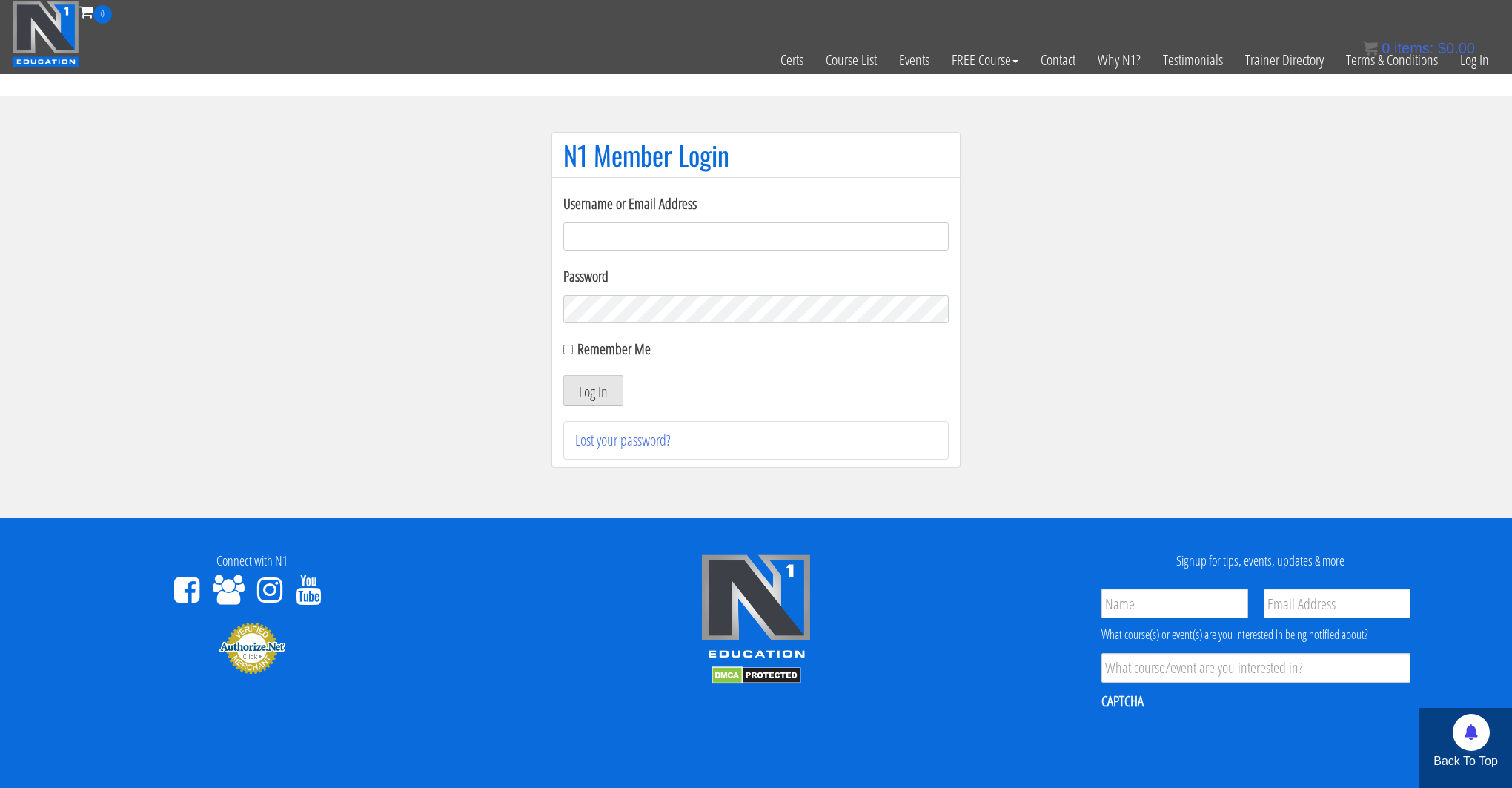
type input "kortney.riedy-2815"
click at [456, 375] on section "N1 Member Login Username or Email Address kortney.riedy-2815 Password Remember …" at bounding box center [756, 307] width 1512 height 422
click at [601, 385] on button "Log In" at bounding box center [592, 391] width 60 height 31
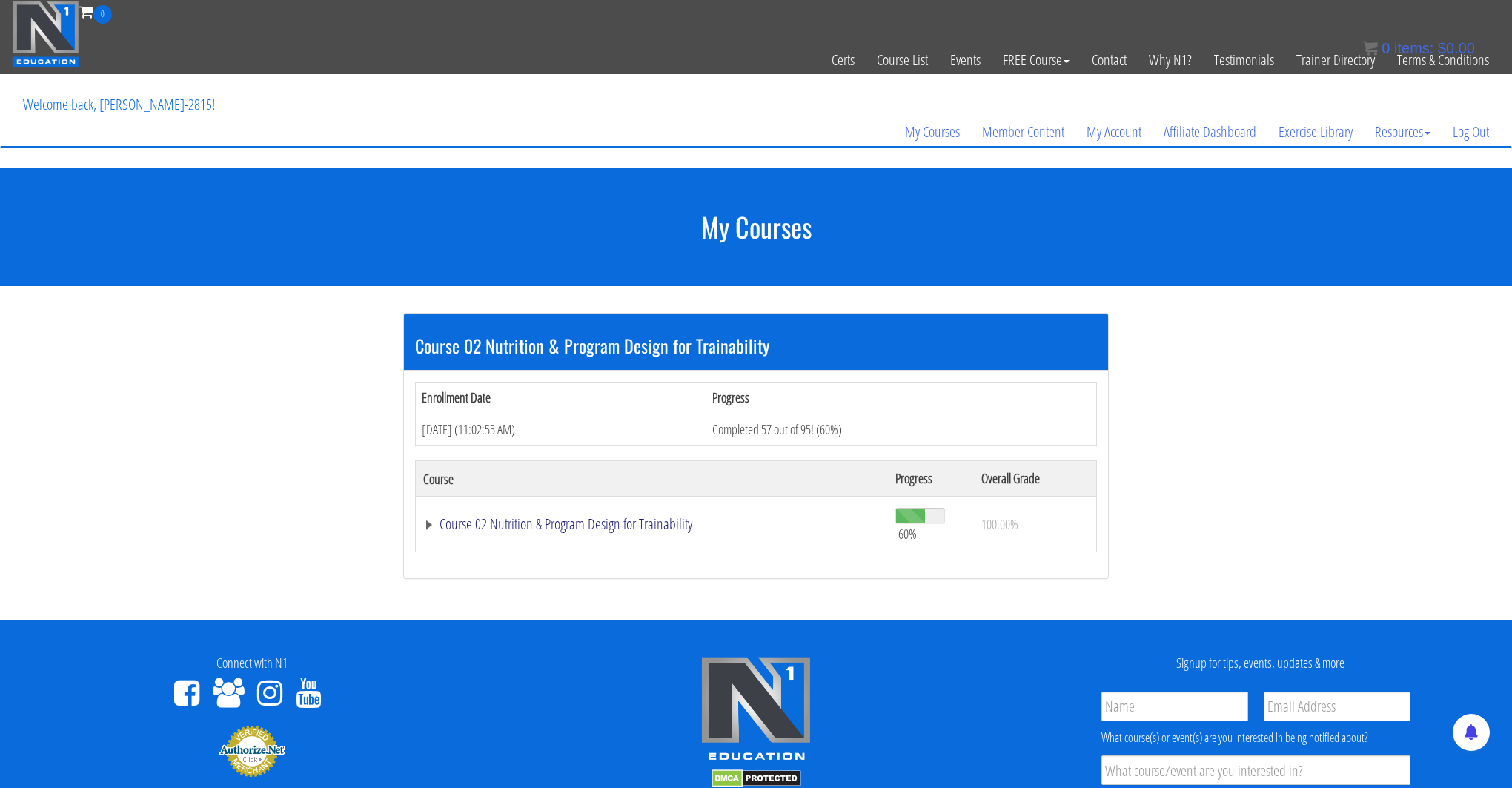
click at [506, 517] on link "Course 02 Nutrition & Program Design for Trainability" at bounding box center [652, 524] width 457 height 15
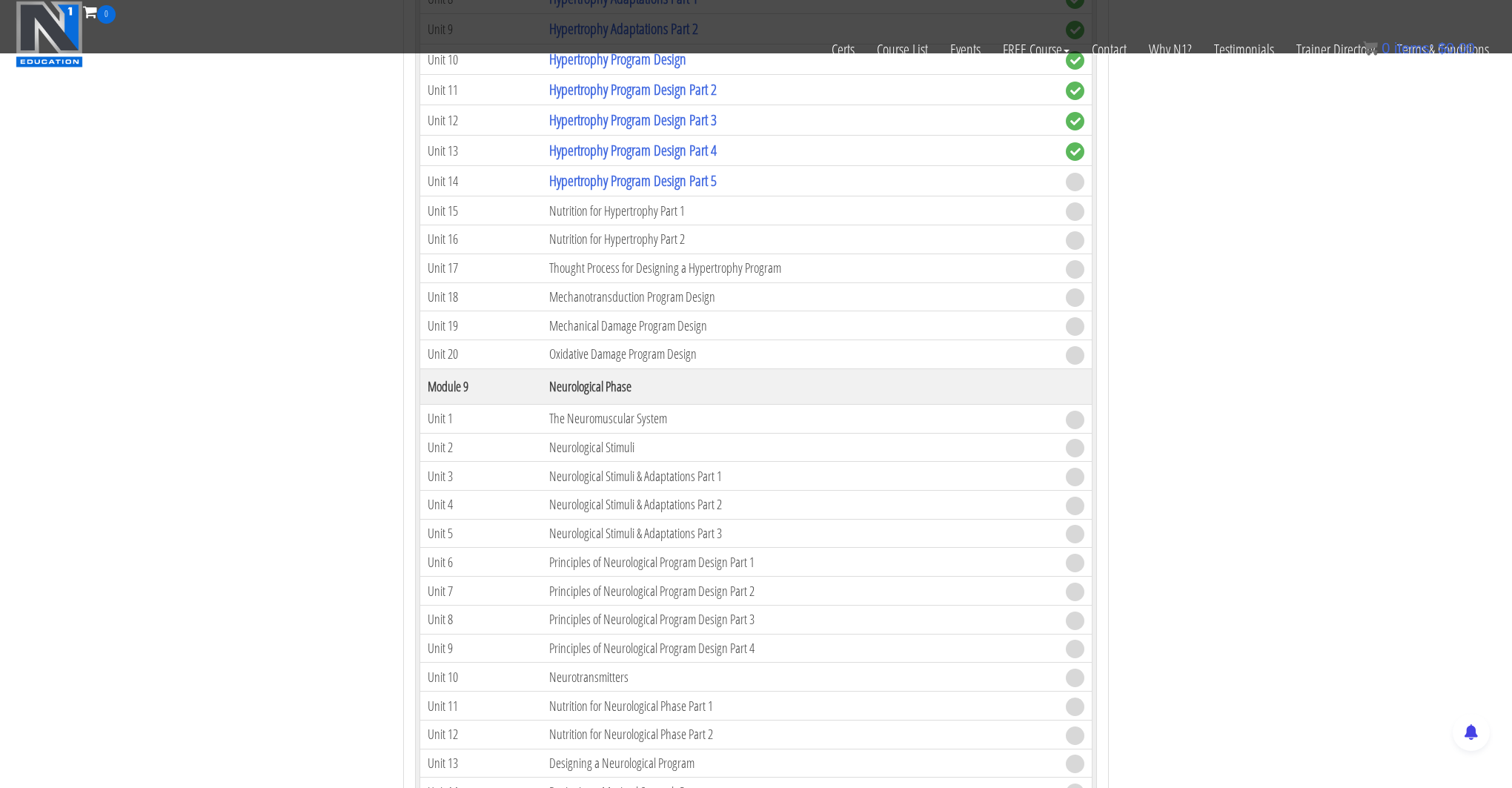
scroll to position [2168, 0]
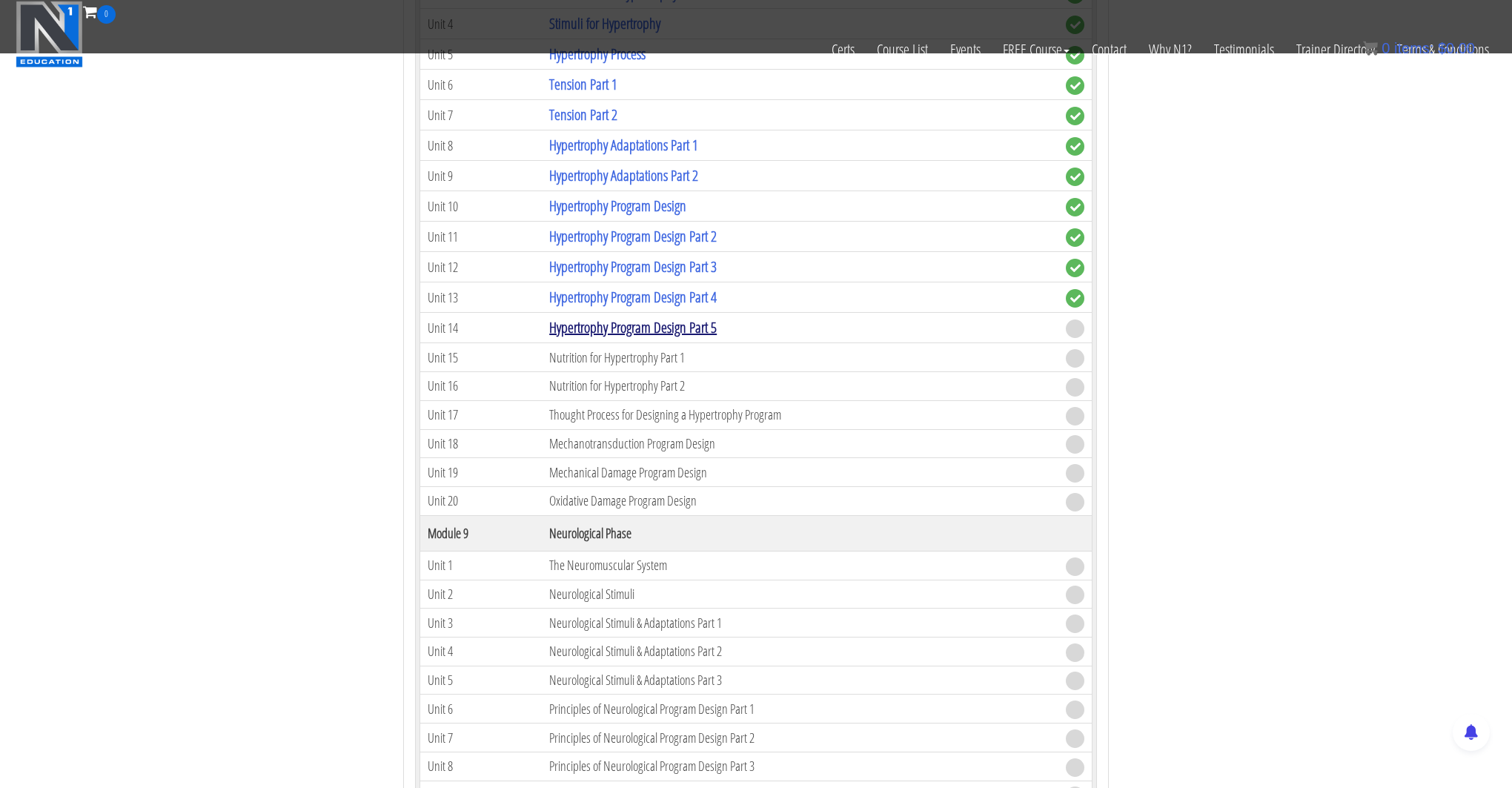
click at [582, 327] on link "Hypertrophy Program Design Part 5" at bounding box center [633, 327] width 167 height 20
